Goal: Information Seeking & Learning: Learn about a topic

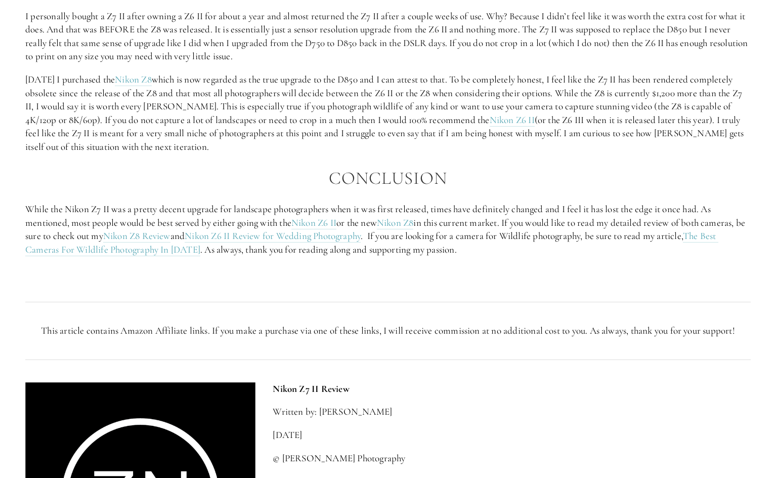
scroll to position [1878, 0]
drag, startPoint x: 59, startPoint y: 42, endPoint x: 116, endPoint y: 44, distance: 56.7
click at [116, 44] on p "I personally bought a Z7 II after owning a Z6 II for about a year and almost re…" at bounding box center [387, 36] width 725 height 54
click at [130, 44] on p "I personally bought a Z7 II after owning a Z6 II for about a year and almost re…" at bounding box center [387, 36] width 725 height 54
drag, startPoint x: 225, startPoint y: 42, endPoint x: 504, endPoint y: 74, distance: 281.1
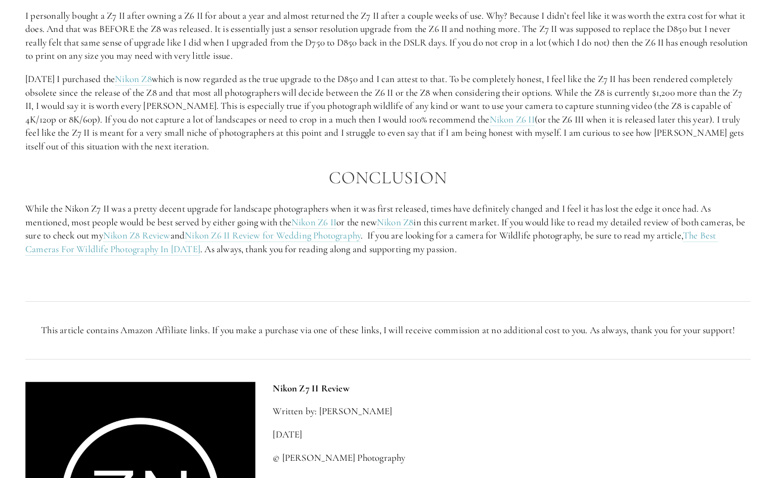
click at [513, 63] on p "I personally bought a Z7 II after owning a Z6 II for about a year and almost re…" at bounding box center [387, 36] width 725 height 54
drag, startPoint x: 294, startPoint y: 86, endPoint x: 287, endPoint y: 85, distance: 7.2
click at [287, 85] on div "My Thoughts… Is The Nikon Z7 II Worth It? I personally bought a Z7 II after own…" at bounding box center [387, 127] width 725 height 304
drag, startPoint x: 455, startPoint y: 55, endPoint x: 291, endPoint y: 69, distance: 165.0
click at [291, 63] on p "I personally bought a Z7 II after owning a Z6 II for about a year and almost re…" at bounding box center [387, 36] width 725 height 54
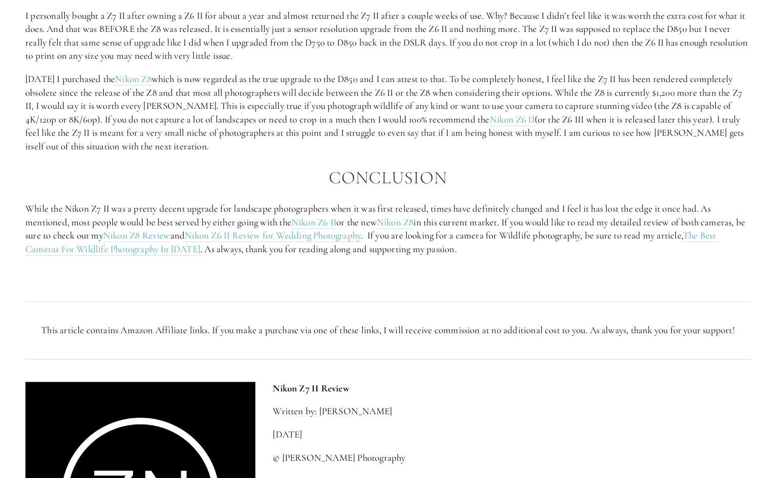
click at [244, 142] on p "[DATE] I purchased the Nikon Z8 which is now regarded as the true upgrade to th…" at bounding box center [387, 112] width 725 height 81
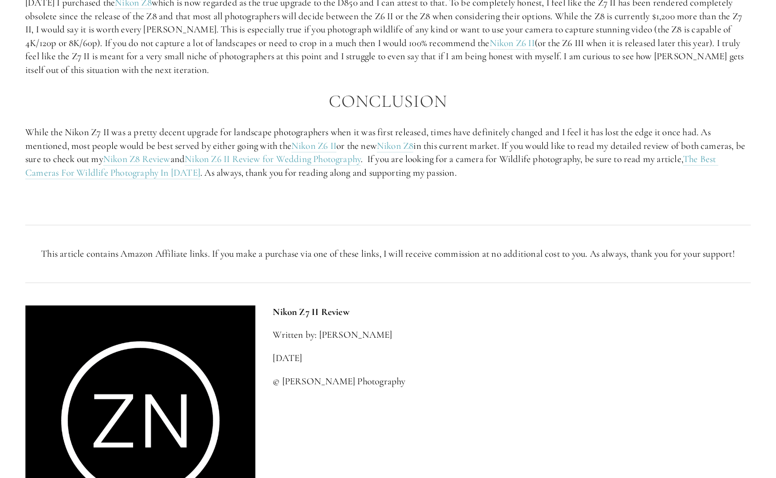
scroll to position [1955, 0]
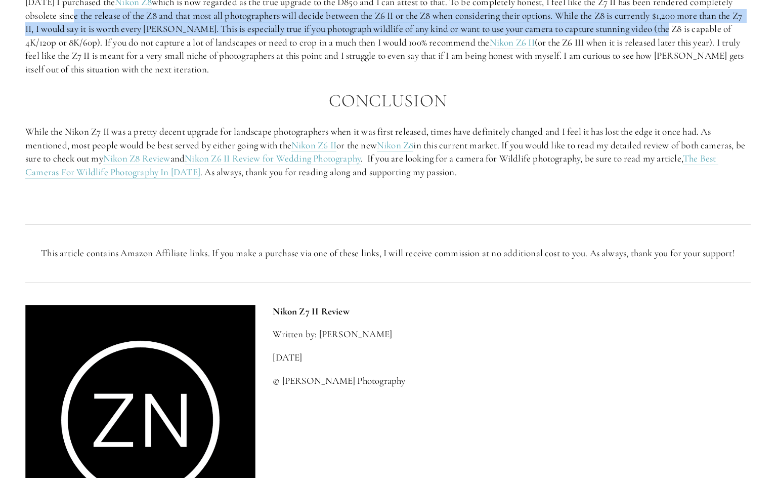
drag, startPoint x: 114, startPoint y: 27, endPoint x: 747, endPoint y: 40, distance: 633.0
click at [747, 40] on p "[DATE] I purchased the Nikon Z8 which is now regarded as the true upgrade to th…" at bounding box center [387, 35] width 725 height 81
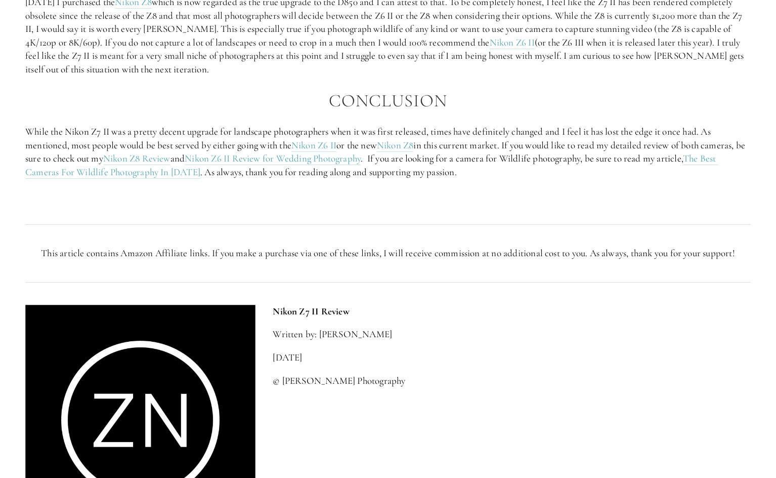
click at [282, 107] on h2 "Conclusion" at bounding box center [387, 101] width 725 height 20
drag, startPoint x: 109, startPoint y: 43, endPoint x: 204, endPoint y: 40, distance: 95.6
click at [204, 40] on p "[DATE] I purchased the Nikon Z8 which is now regarded as the true upgrade to th…" at bounding box center [387, 35] width 725 height 81
click at [211, 69] on p "[DATE] I purchased the Nikon Z8 which is now regarded as the true upgrade to th…" at bounding box center [387, 35] width 725 height 81
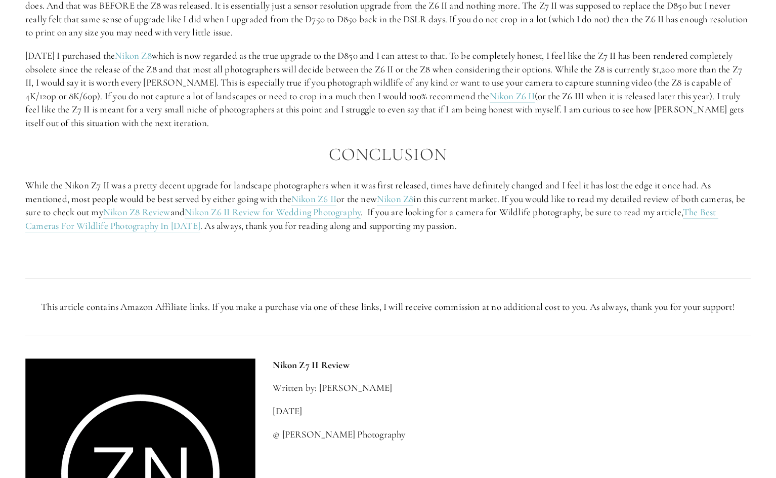
scroll to position [1901, 0]
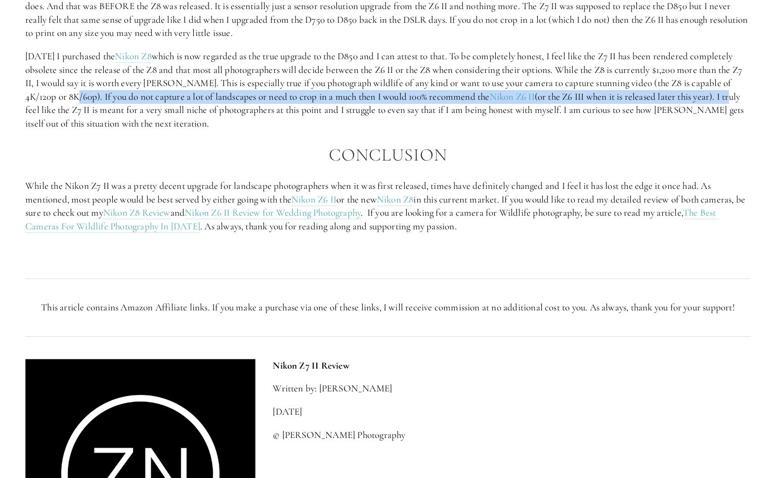
drag, startPoint x: 146, startPoint y: 109, endPoint x: 59, endPoint y: 121, distance: 87.8
click at [59, 121] on p "[DATE] I purchased the Nikon Z8 which is now regarded as the true upgrade to th…" at bounding box center [387, 90] width 725 height 81
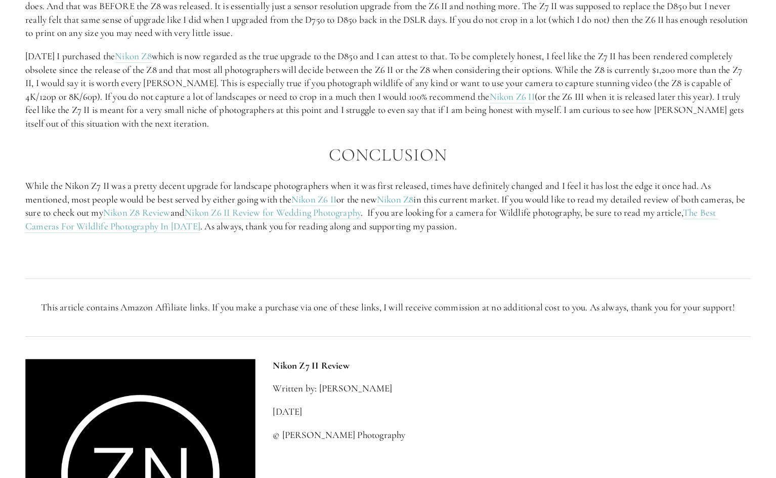
click at [62, 123] on p "[DATE] I purchased the Nikon Z8 which is now regarded as the true upgrade to th…" at bounding box center [387, 90] width 725 height 81
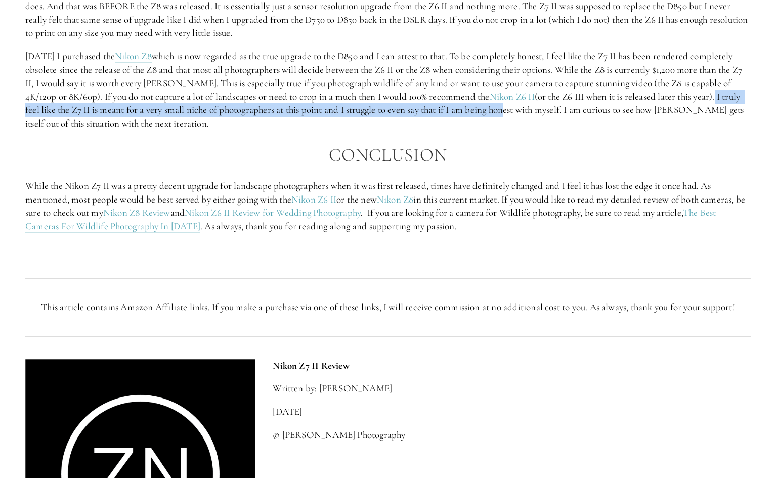
drag, startPoint x: 45, startPoint y: 125, endPoint x: 566, endPoint y: 131, distance: 521.1
click at [564, 126] on p "[DATE] I purchased the Nikon Z8 which is now regarded as the true upgrade to th…" at bounding box center [387, 90] width 725 height 81
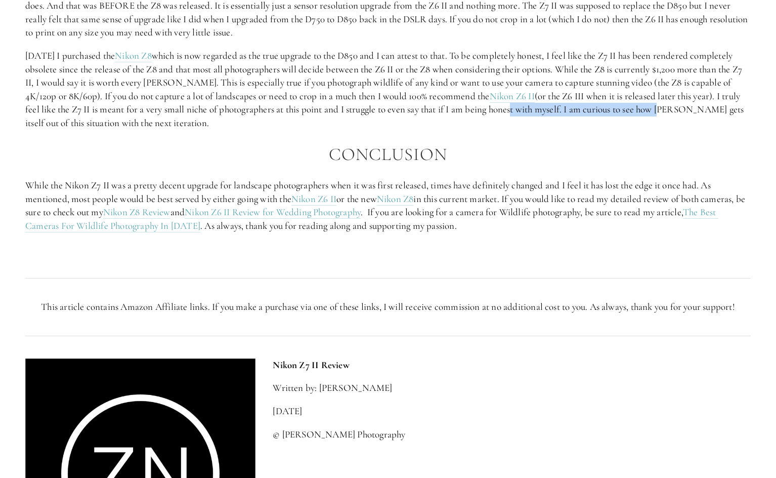
drag, startPoint x: 565, startPoint y: 124, endPoint x: 720, endPoint y: 127, distance: 155.3
click at [720, 127] on p "[DATE] I purchased the Nikon Z8 which is now regarded as the true upgrade to th…" at bounding box center [387, 89] width 725 height 81
click at [674, 156] on div "My Thoughts… Is The Nikon Z7 II Worth It? I personally bought a Z7 II after own…" at bounding box center [387, 103] width 725 height 304
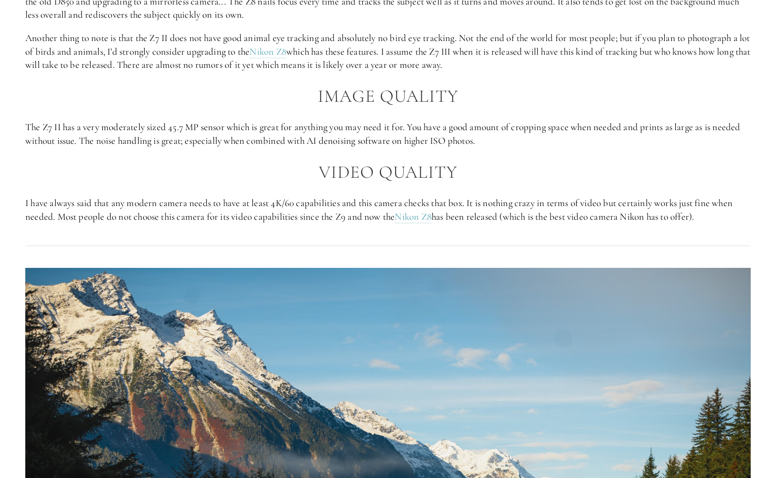
scroll to position [1113, 0]
drag, startPoint x: 262, startPoint y: 230, endPoint x: 358, endPoint y: 232, distance: 96.7
click at [358, 224] on p "I have always said that any modern camera needs to have at least 4K/60 capabili…" at bounding box center [387, 210] width 725 height 27
click at [416, 224] on link "Nikon Z8" at bounding box center [413, 217] width 37 height 13
